Goal: Task Accomplishment & Management: Complete application form

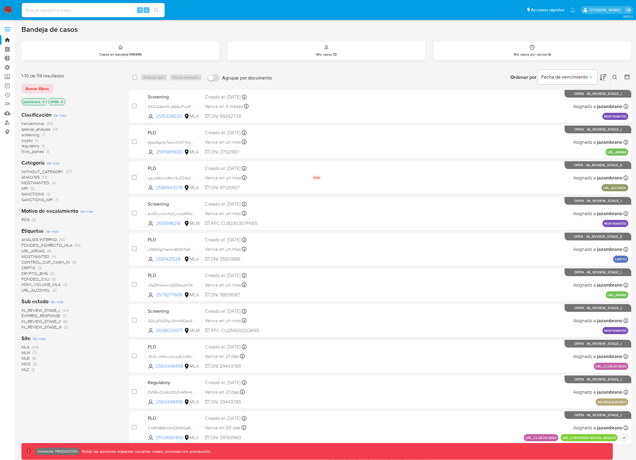
click at [63, 102] on icon "close-filter" at bounding box center [62, 102] width 4 height 4
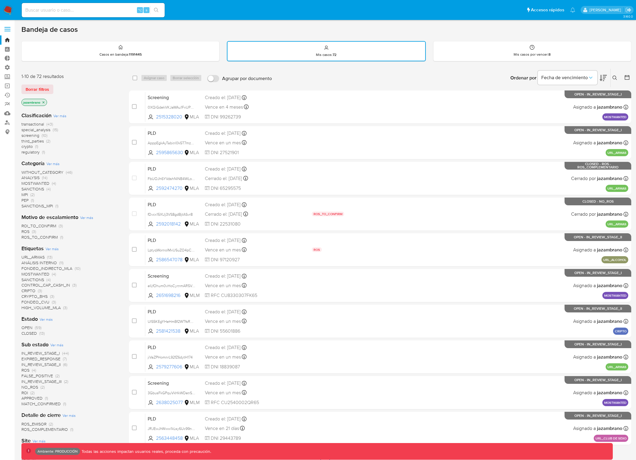
click at [45, 102] on icon "close-filter" at bounding box center [44, 103] width 4 height 4
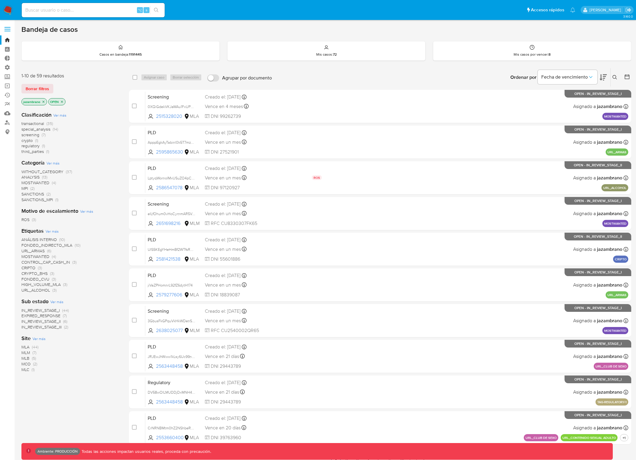
click at [4, 30] on label at bounding box center [7, 29] width 15 height 13
click at [0, 0] on input "checkbox" at bounding box center [0, 0] width 0 height 0
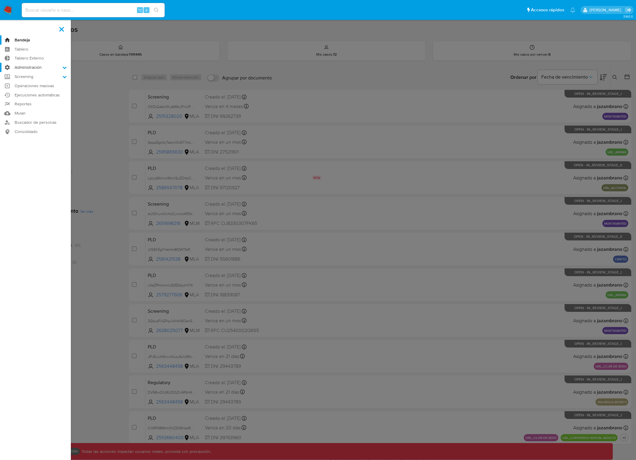
click at [35, 67] on label "Administración" at bounding box center [35, 67] width 71 height 9
click at [0, 0] on input "Administración" at bounding box center [0, 0] width 0 height 0
click at [48, 105] on link "Configuración de Casos" at bounding box center [35, 105] width 71 height 7
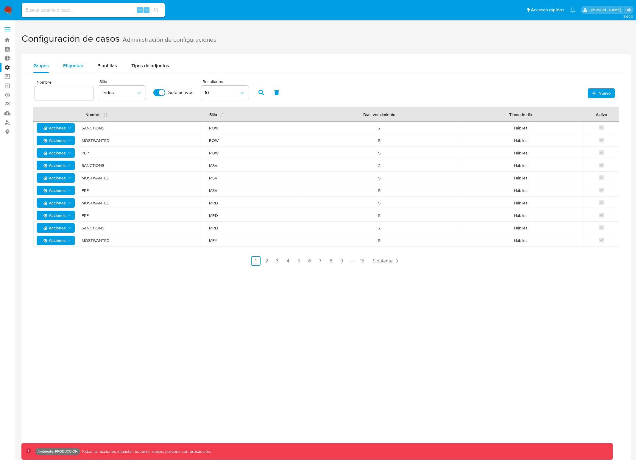
click at [80, 66] on span "Etiquetas" at bounding box center [73, 65] width 20 height 7
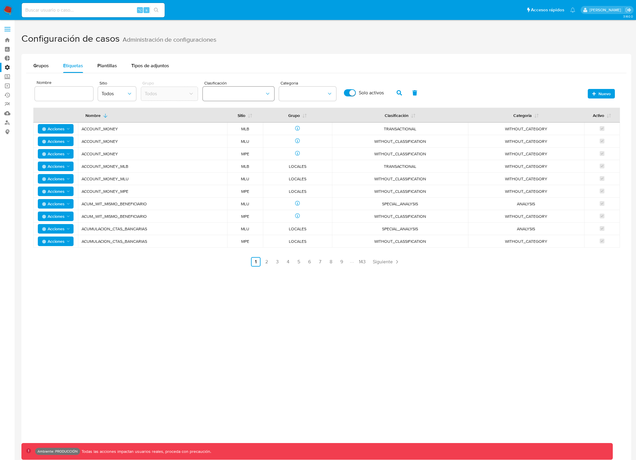
click at [234, 91] on button "classification" at bounding box center [238, 94] width 71 height 14
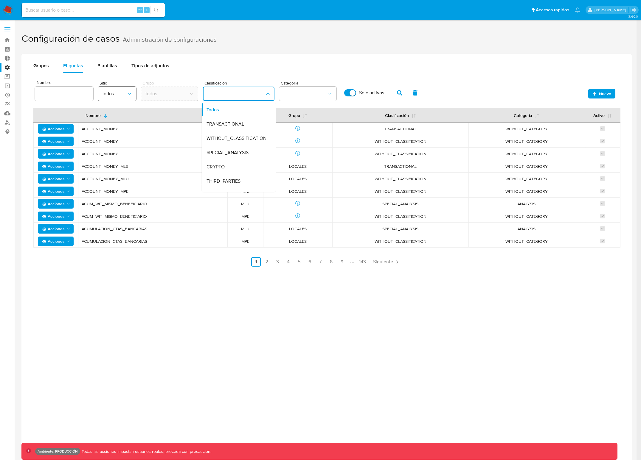
click at [125, 96] on span "Todos" at bounding box center [114, 94] width 25 height 6
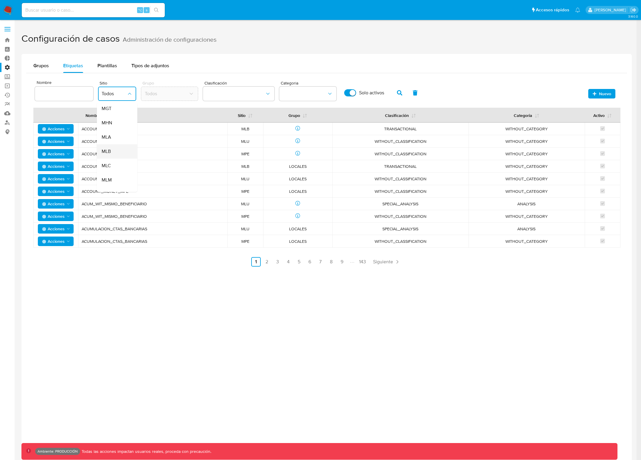
scroll to position [119, 0]
click at [117, 172] on div "MLM" at bounding box center [115, 176] width 27 height 14
click at [258, 99] on button "classification" at bounding box center [238, 94] width 71 height 14
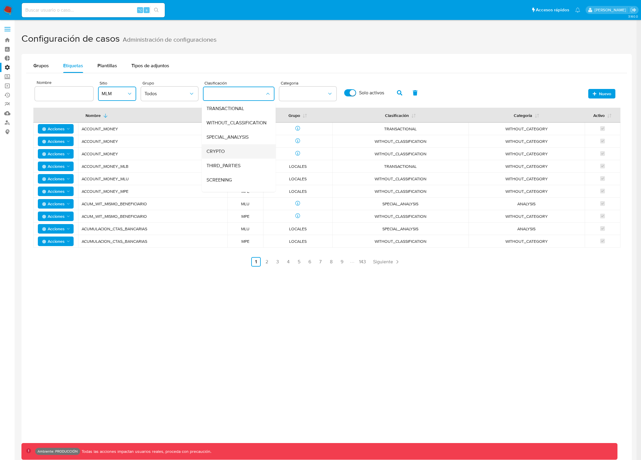
scroll to position [25, 0]
click at [400, 92] on icon "button" at bounding box center [399, 92] width 5 height 5
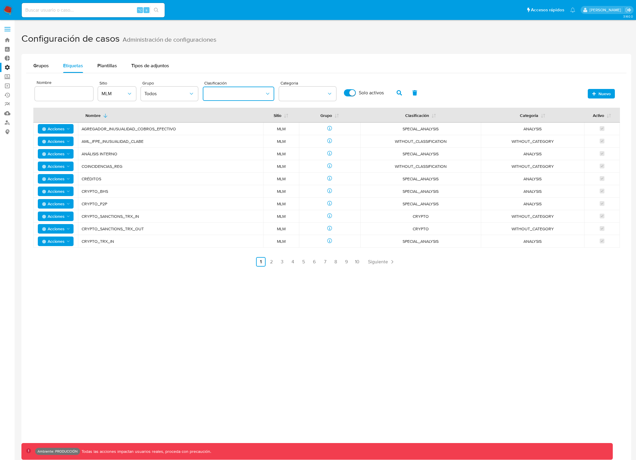
click at [243, 91] on button "classification" at bounding box center [238, 94] width 71 height 14
click at [505, 90] on div "Nombre Sitio MLM Grupo Todos Clasificación Categoria Solo activos Nuevo" at bounding box center [328, 92] width 590 height 28
click at [607, 94] on span "Nuevo" at bounding box center [605, 94] width 12 height 10
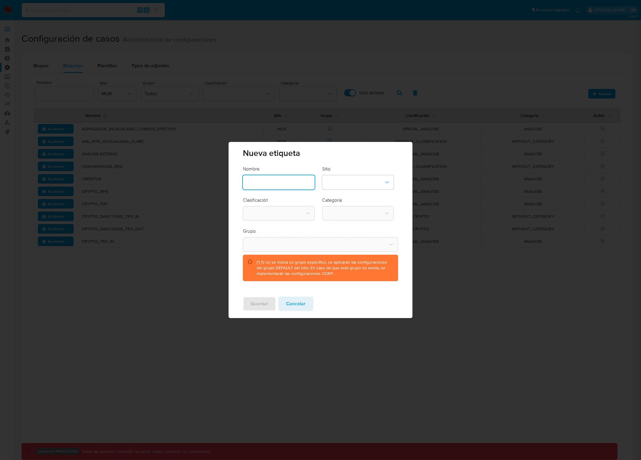
click at [260, 184] on input "text" at bounding box center [278, 183] width 71 height 8
click at [283, 183] on input "text" at bounding box center [278, 183] width 71 height 8
type input "xxxx"
click at [363, 178] on button "site-dropdown" at bounding box center [357, 182] width 71 height 14
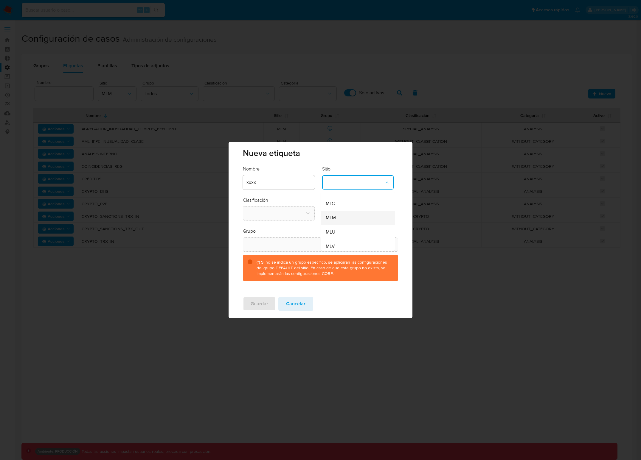
click at [343, 217] on div "MLM" at bounding box center [355, 218] width 61 height 14
click at [276, 210] on button "classification-dropdown" at bounding box center [278, 213] width 71 height 14
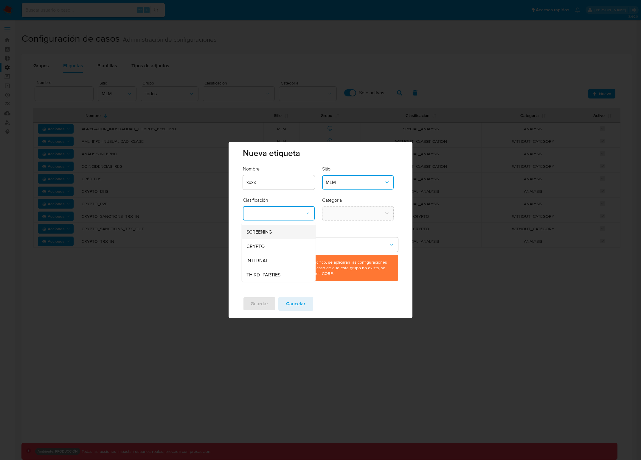
scroll to position [15, 0]
click at [282, 257] on div "INTERNAL" at bounding box center [276, 257] width 61 height 14
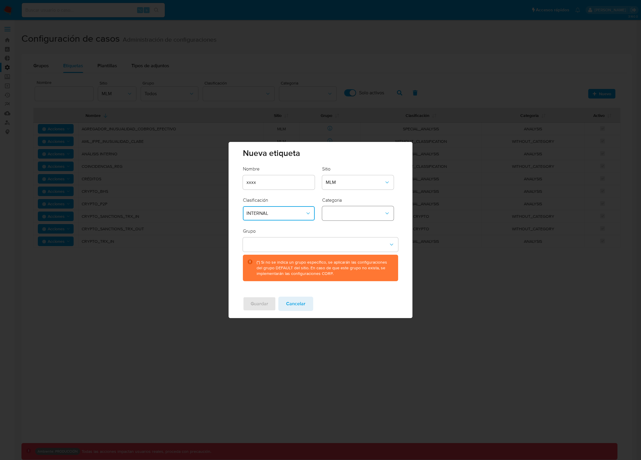
click at [355, 213] on button "category-dropdown" at bounding box center [357, 213] width 71 height 14
click at [356, 229] on span "WITHOUT_CATEGORY" at bounding box center [349, 230] width 48 height 6
click at [355, 227] on form "Nombre xxxx Sitio MLM Clasificación INTERNAL Categoria WITHOUT_CATEGORY Grupo (…" at bounding box center [320, 223] width 155 height 115
click at [323, 253] on div "Grupo (*) Si no se indica un grupo específico, se aplicarán las configuraciones…" at bounding box center [320, 254] width 155 height 53
click at [325, 249] on button "group-dropdown" at bounding box center [320, 245] width 155 height 14
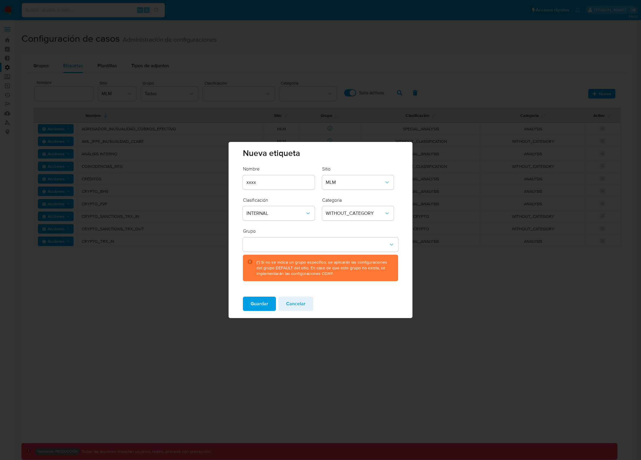
click at [314, 230] on div "Grupo (*) Si no se indica un grupo específico, se aplicarán las configuraciones…" at bounding box center [320, 254] width 155 height 53
click at [300, 304] on span "Cancelar" at bounding box center [295, 303] width 19 height 13
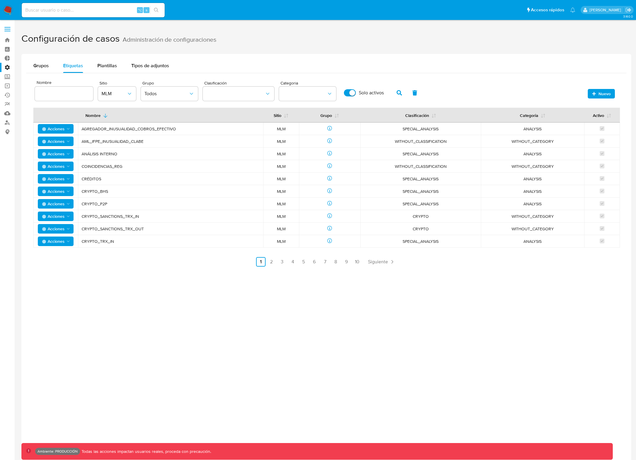
click at [401, 93] on icon "button" at bounding box center [399, 92] width 5 height 5
click at [351, 93] on input "Solo activos" at bounding box center [350, 92] width 12 height 7
checkbox input "false"
click at [395, 93] on button "button" at bounding box center [399, 93] width 15 height 14
click at [400, 92] on icon "button" at bounding box center [399, 92] width 5 height 5
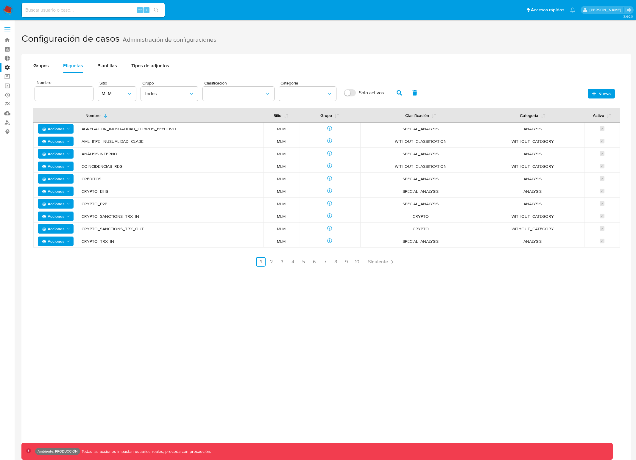
click at [251, 102] on div "Clasificación" at bounding box center [238, 90] width 71 height 25
click at [253, 95] on button "classification" at bounding box center [238, 94] width 71 height 14
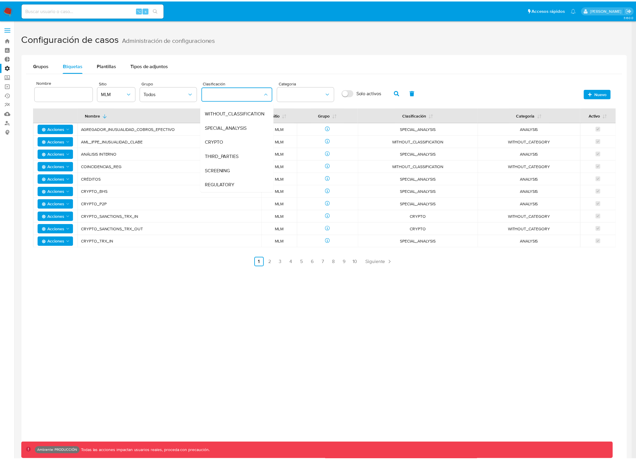
scroll to position [0, 0]
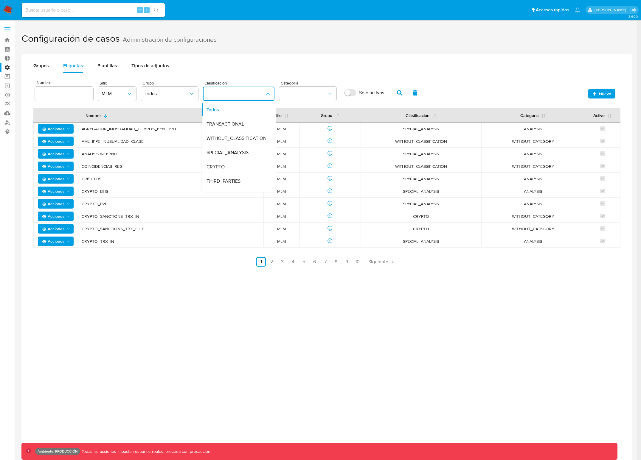
click at [400, 36] on h1 "Configuración de casos Administración de configuraciones" at bounding box center [326, 39] width 610 height 21
